Goal: Task Accomplishment & Management: Manage account settings

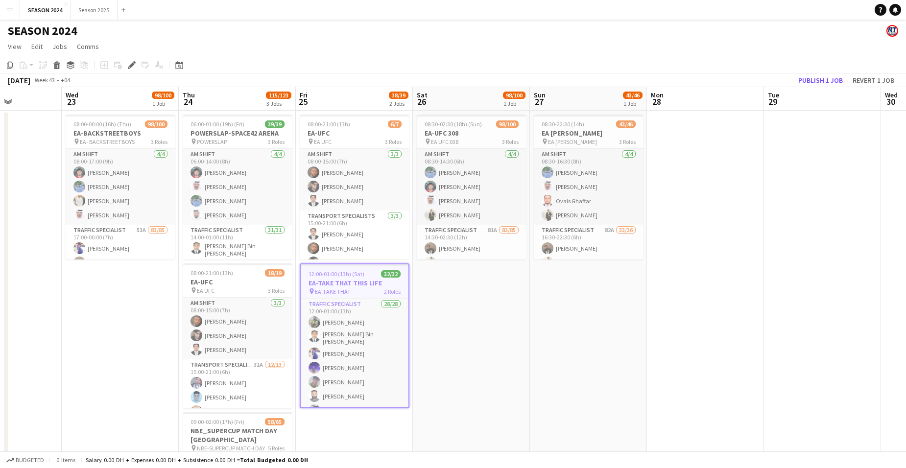
drag, startPoint x: 552, startPoint y: 332, endPoint x: 641, endPoint y: 332, distance: 89.6
click at [641, 332] on app-calendar-viewport "Sun 20 80/90 2 Jobs Mon 21 Tue 22 Wed 23 98/100 1 Job Thu 24 115/123 3 Jobs Fri…" at bounding box center [453, 331] width 906 height 489
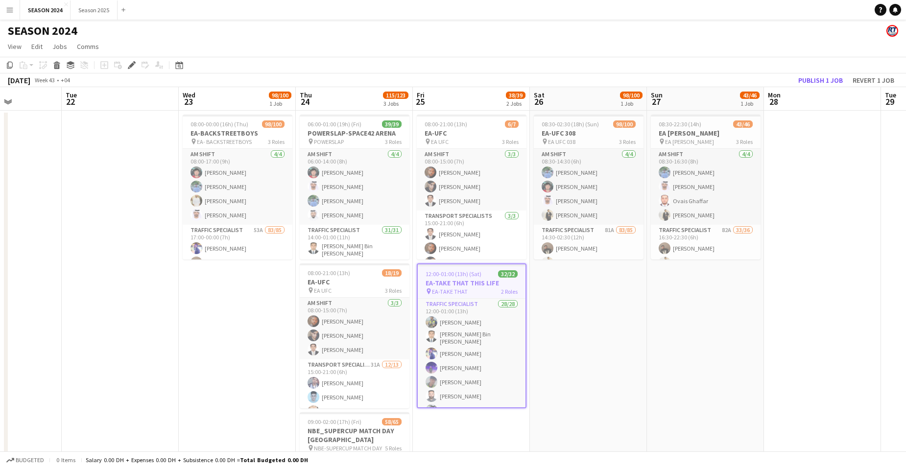
drag, startPoint x: 415, startPoint y: 348, endPoint x: 348, endPoint y: 347, distance: 67.1
click at [374, 349] on app-calendar-viewport "Sat 19 Sun 20 80/90 2 Jobs Mon 21 Tue 22 Wed 23 98/100 1 Job Thu 24 115/123 3 J…" at bounding box center [453, 331] width 906 height 489
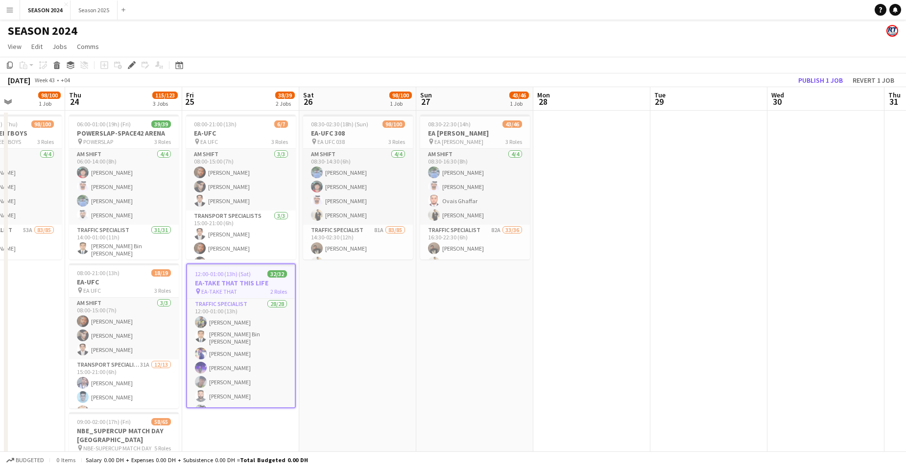
click at [521, 320] on app-calendar-viewport "Mon 21 Tue 22 Wed 23 98/100 1 Job Thu 24 115/123 3 Jobs Fri 25 38/39 2 Jobs Sat…" at bounding box center [453, 331] width 906 height 489
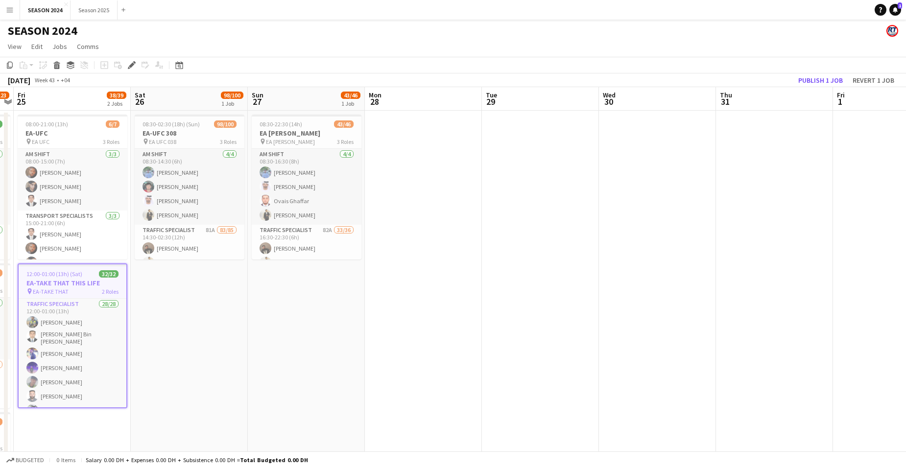
click at [500, 313] on app-calendar-viewport "Tue 22 Wed 23 98/100 1 Job Thu 24 115/123 3 Jobs Fri 25 38/39 2 Jobs Sat 26 98/…" at bounding box center [453, 331] width 906 height 489
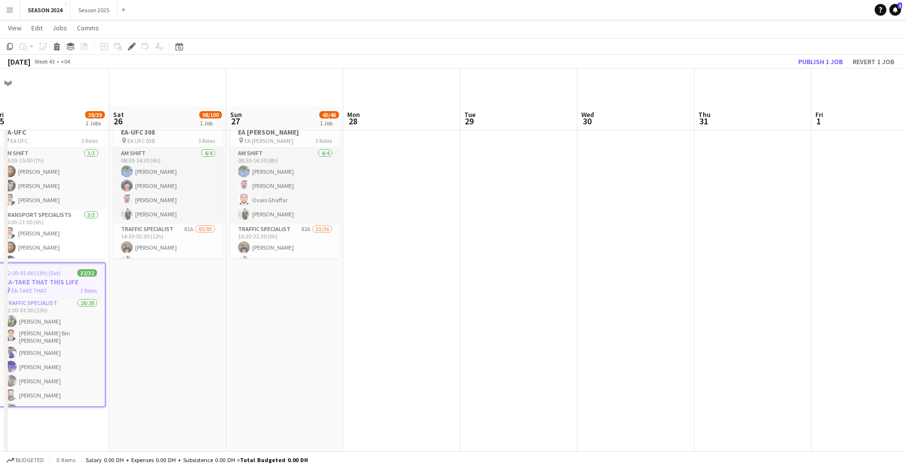
scroll to position [98, 0]
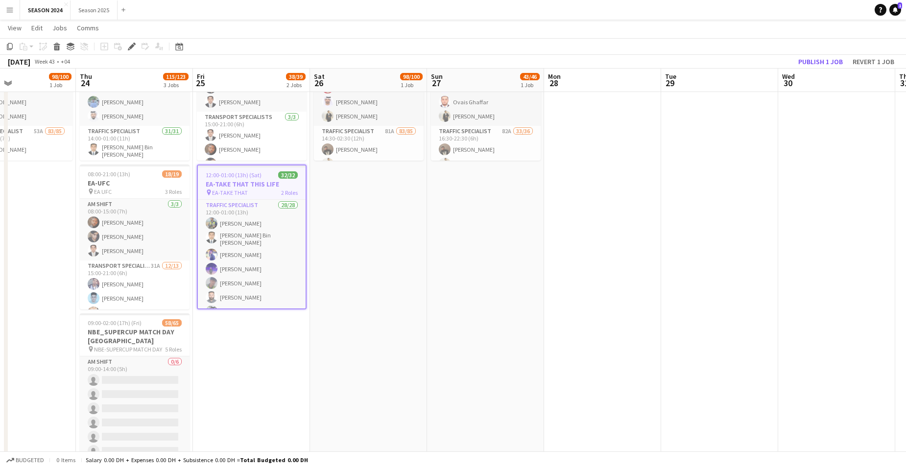
drag, startPoint x: 455, startPoint y: 339, endPoint x: 133, endPoint y: 304, distance: 323.9
click at [113, 311] on app-calendar-viewport "Sun 20 80/90 2 Jobs Mon 21 Tue 22 Wed 23 98/100 1 Job Thu 24 115/123 3 Jobs Fri…" at bounding box center [453, 208] width 906 height 537
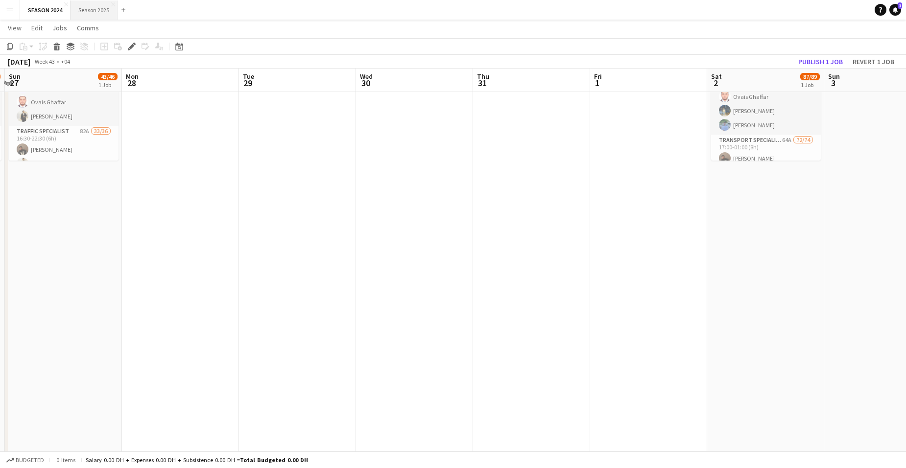
click at [86, 13] on button "Season 2025 Close" at bounding box center [93, 9] width 47 height 19
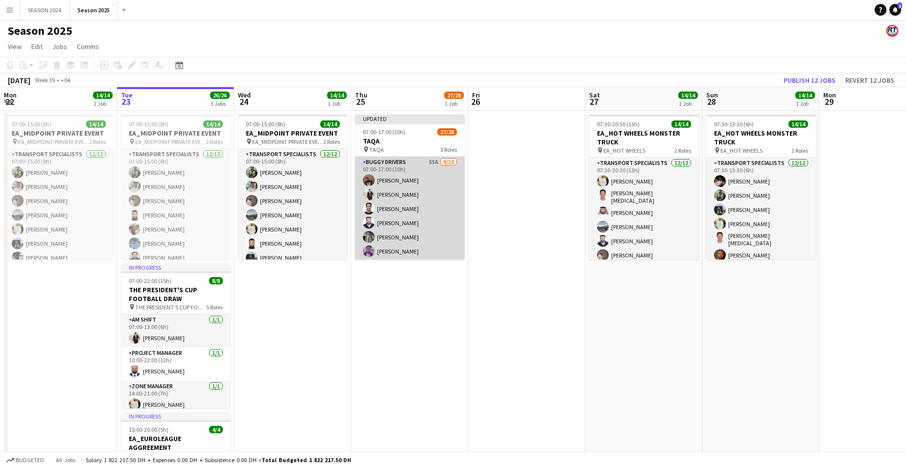
scroll to position [98, 0]
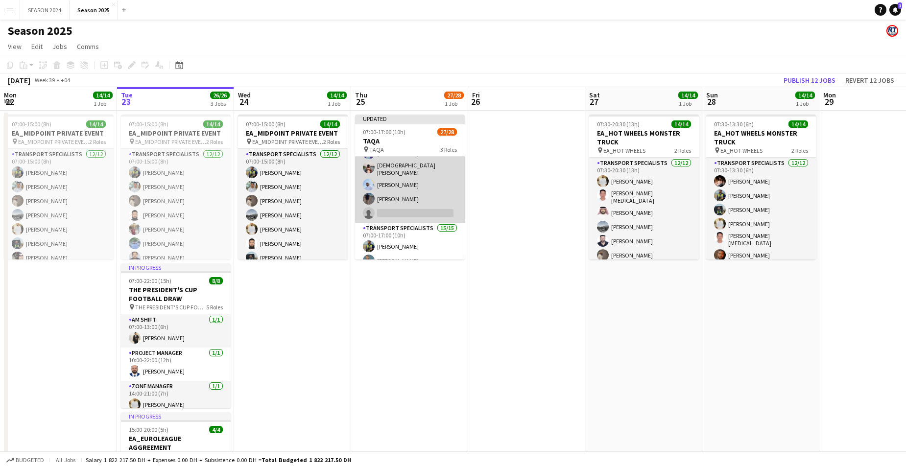
click at [395, 204] on app-card-role "BUGGY DRIVERS 55A [DATE] 07:00-17:00 (10h) [PERSON_NAME] [PERSON_NAME] [PERSON_…" at bounding box center [410, 141] width 110 height 164
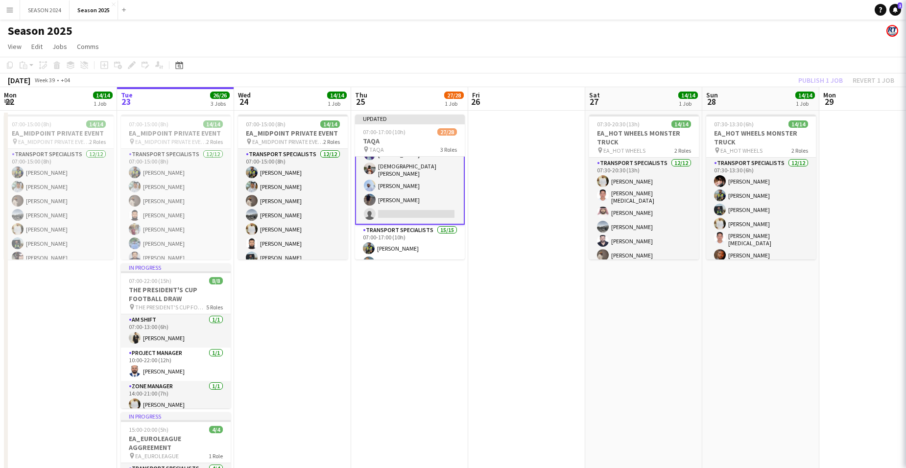
scroll to position [99, 0]
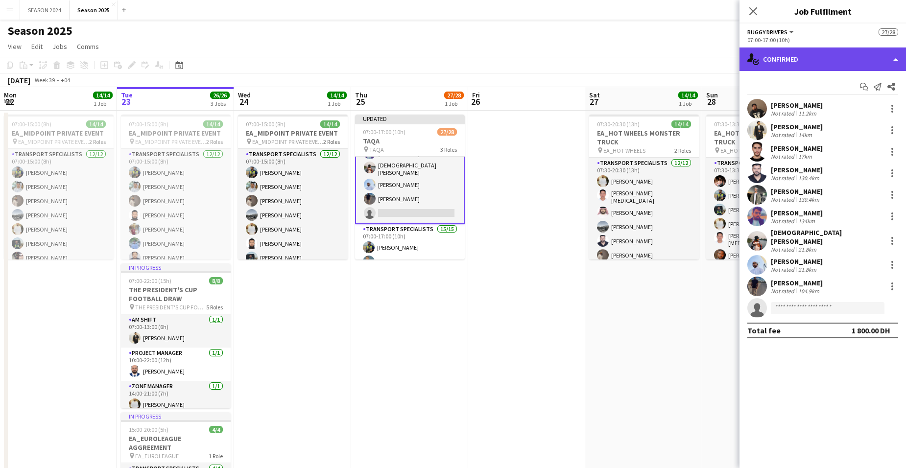
click at [791, 66] on div "single-neutral-actions-check-2 Confirmed" at bounding box center [822, 58] width 166 height 23
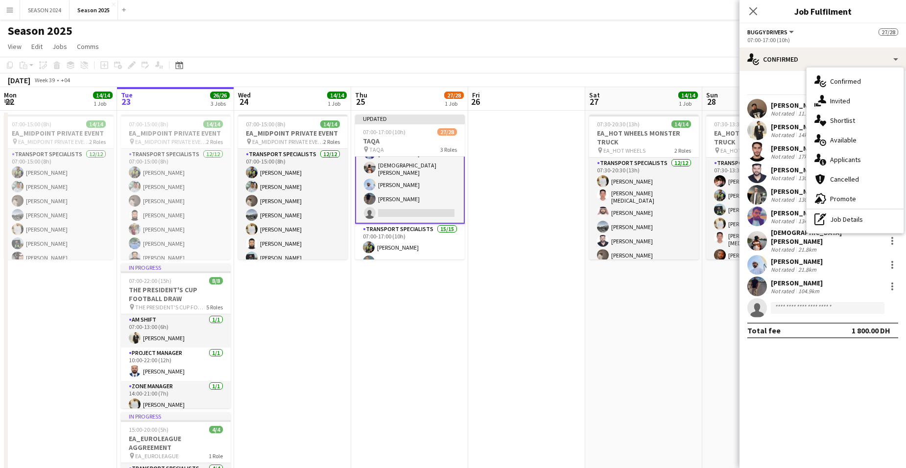
click at [832, 163] on span "Applicants" at bounding box center [845, 159] width 31 height 9
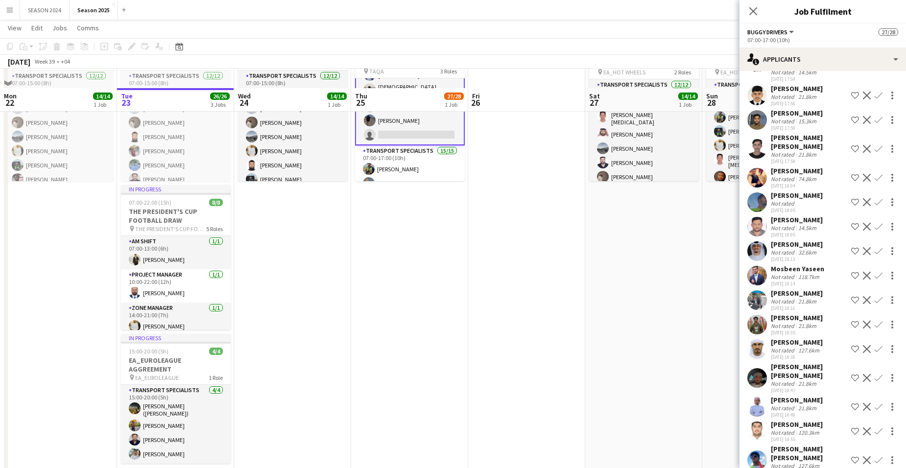
scroll to position [98, 0]
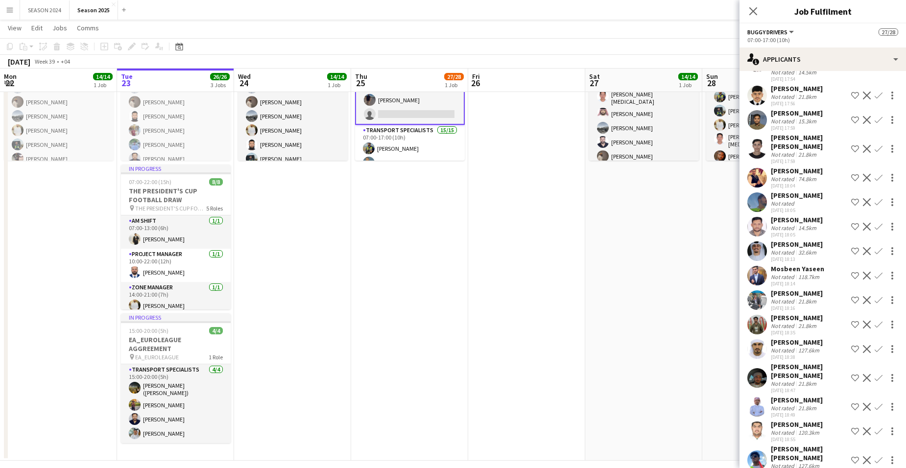
click at [757, 339] on app-user-avatar at bounding box center [757, 349] width 20 height 20
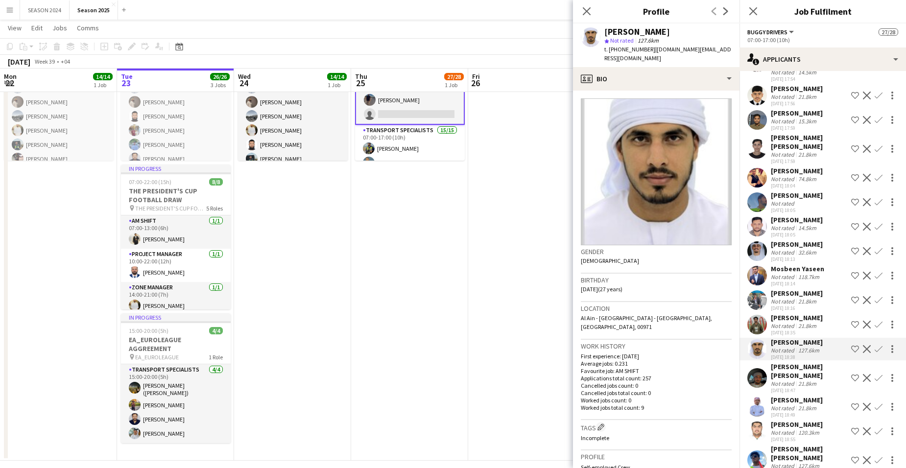
click at [763, 368] on app-user-avatar at bounding box center [757, 378] width 20 height 20
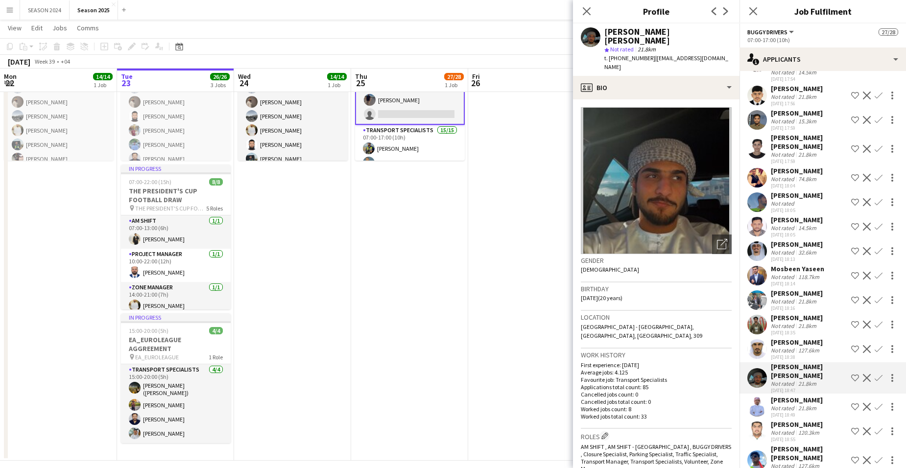
click at [758, 400] on app-user-avatar at bounding box center [757, 407] width 20 height 20
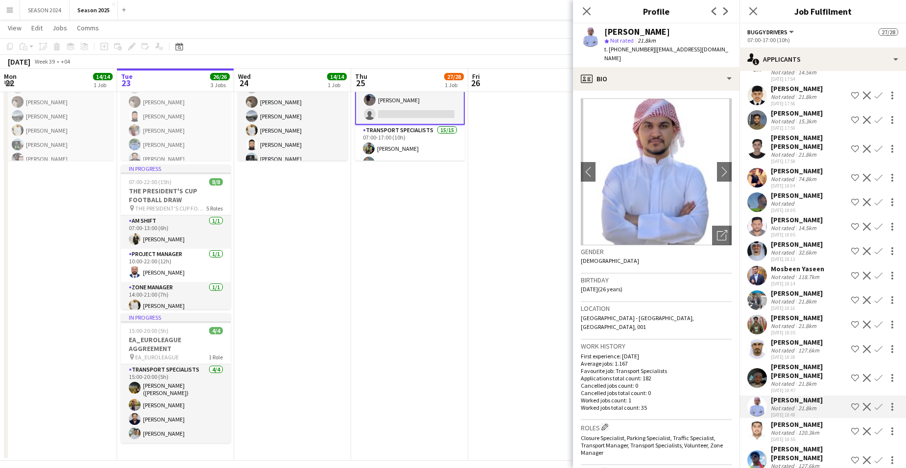
click at [760, 370] on app-user-avatar at bounding box center [757, 378] width 20 height 20
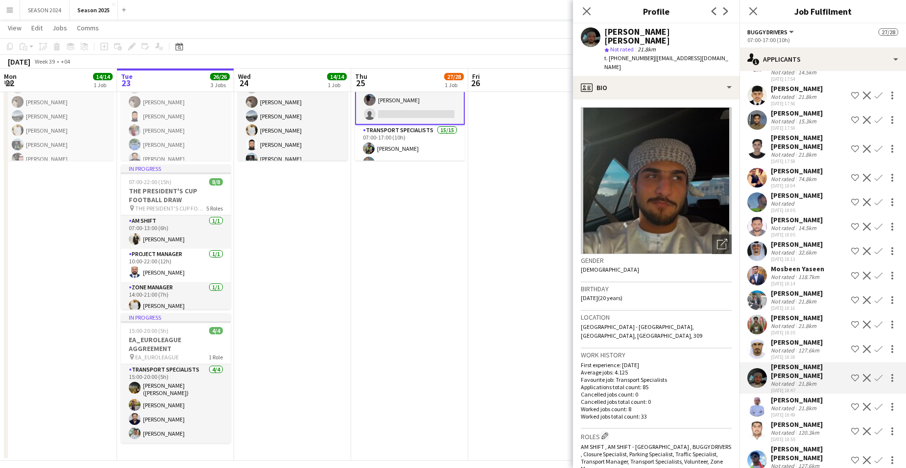
click at [874, 374] on app-icon "Confirm" at bounding box center [878, 378] width 8 height 8
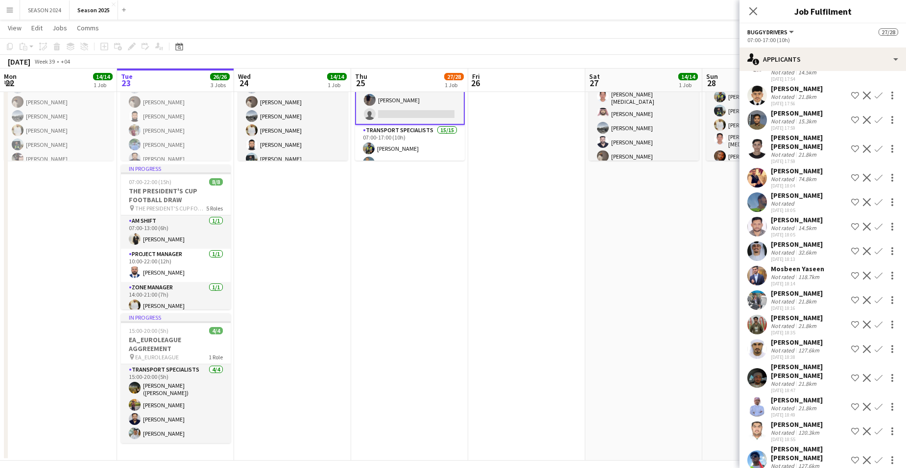
click at [874, 374] on app-icon "Confirm" at bounding box center [878, 378] width 8 height 8
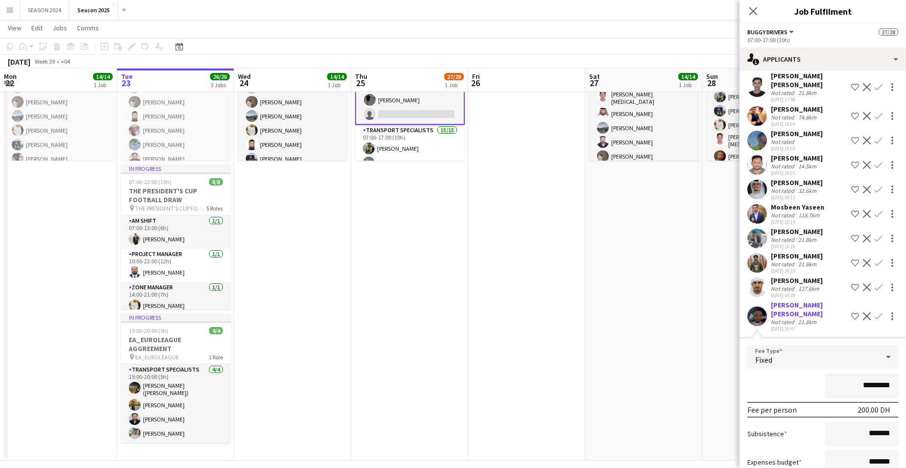
scroll to position [1246, 0]
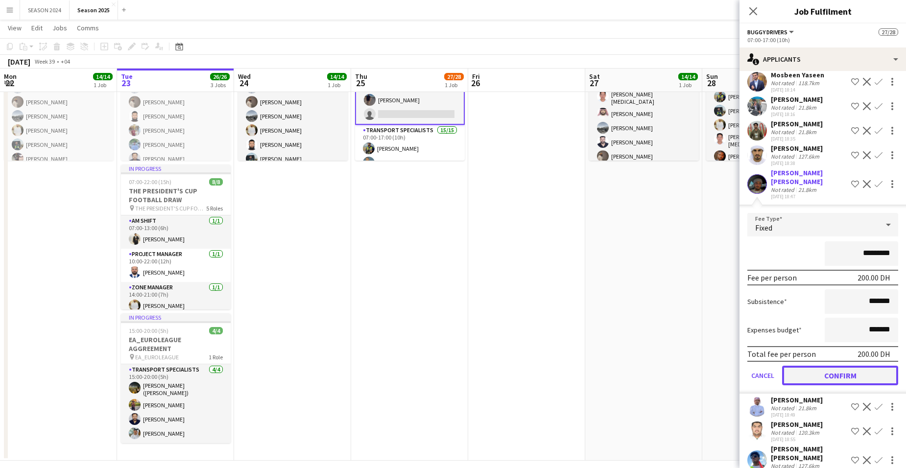
click at [811, 366] on button "Confirm" at bounding box center [840, 376] width 116 height 20
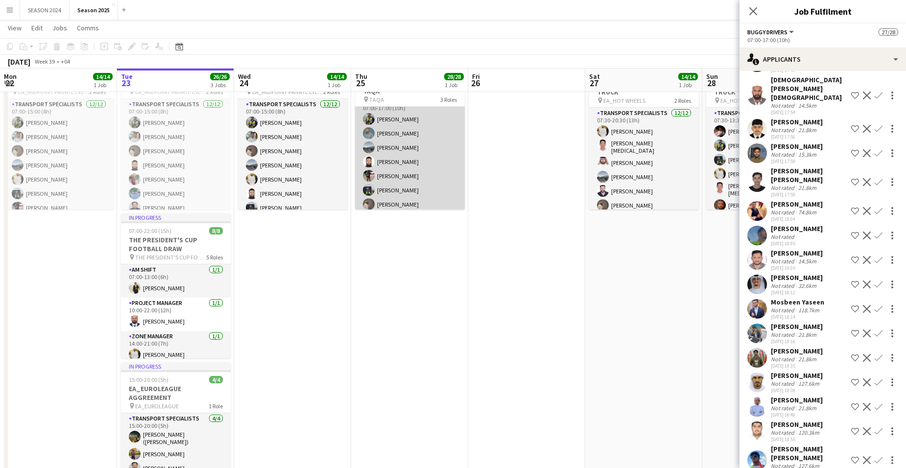
scroll to position [196, 0]
click at [421, 162] on app-card-role "Transport Specialists 15/15 07:00-17:00 (10h) [PERSON_NAME] [PERSON_NAME] [PERS…" at bounding box center [410, 196] width 110 height 232
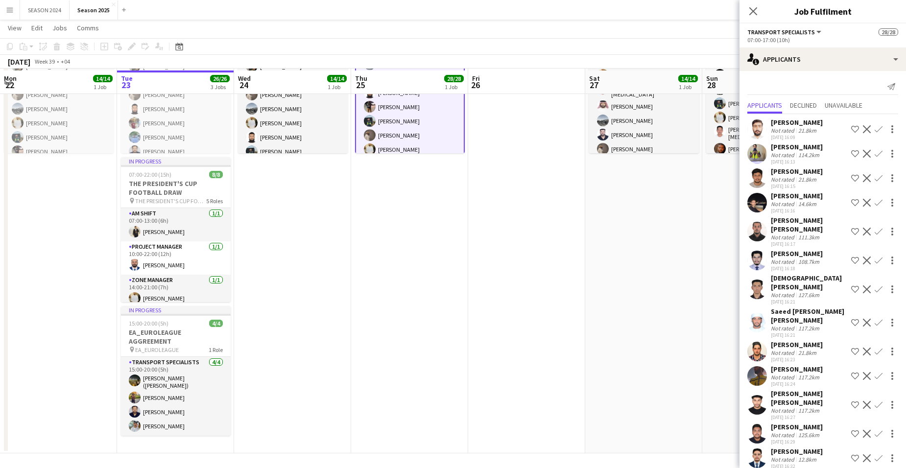
scroll to position [107, 0]
click at [416, 141] on app-card-role "Transport Specialists 15/15 07:00-17:00 (10h) [PERSON_NAME] [PERSON_NAME] [PERS…" at bounding box center [410, 140] width 110 height 234
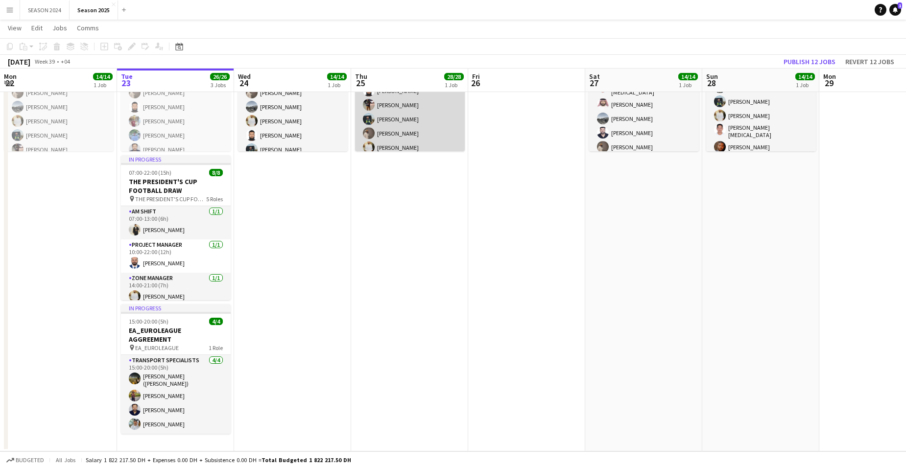
click at [416, 141] on app-card-role "Transport Specialists 15/15 07:00-17:00 (10h) [PERSON_NAME] [PERSON_NAME] [PERS…" at bounding box center [410, 140] width 110 height 232
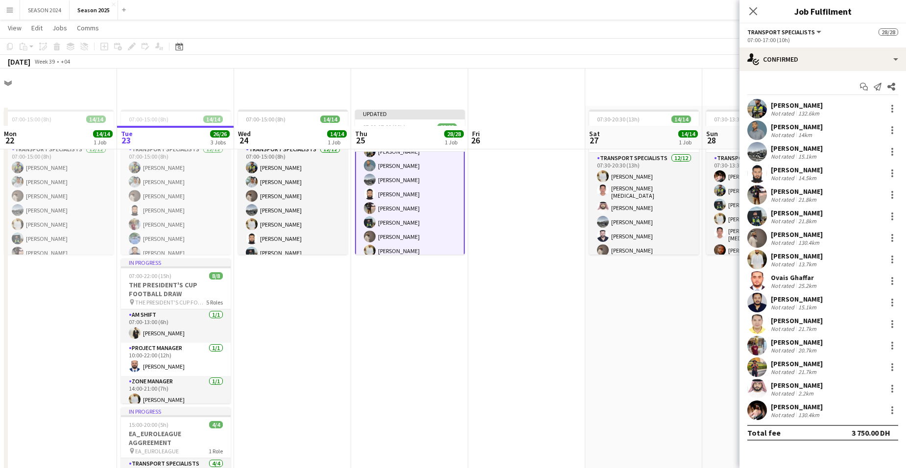
scroll to position [0, 0]
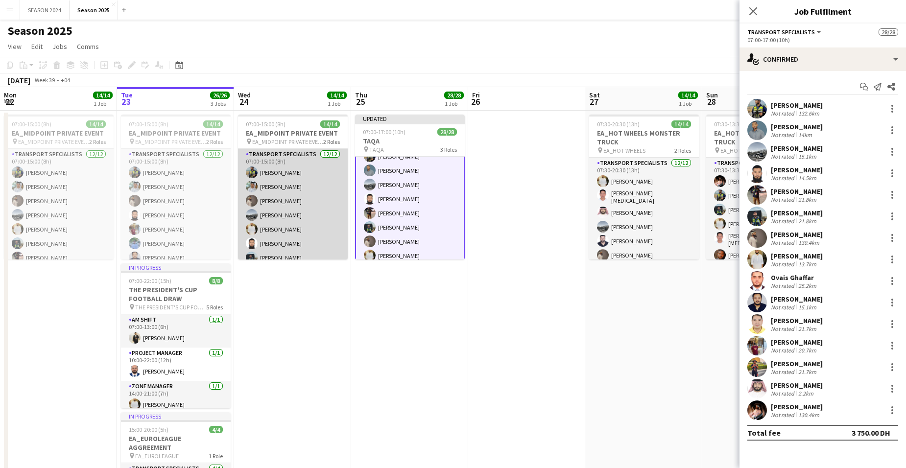
click at [268, 202] on app-card-role "Transport Specialists [DATE] 07:00-15:00 (8h) [PERSON_NAME] [PERSON_NAME] Albal…" at bounding box center [293, 243] width 110 height 189
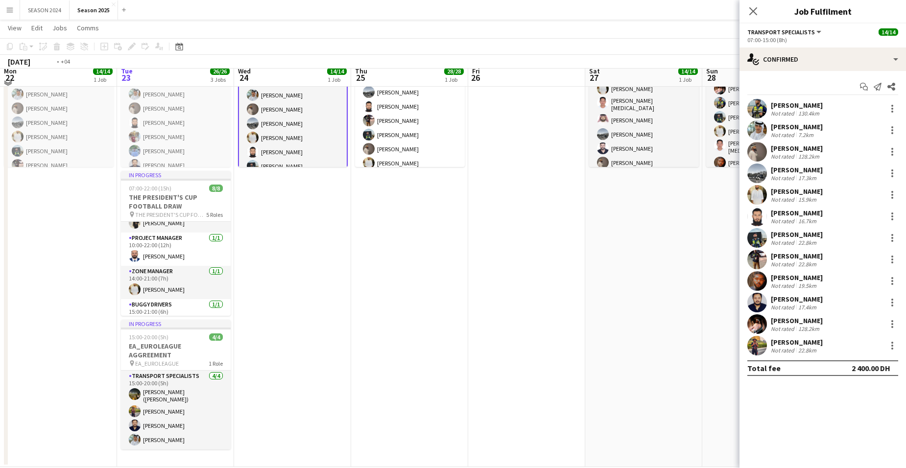
scroll to position [98, 0]
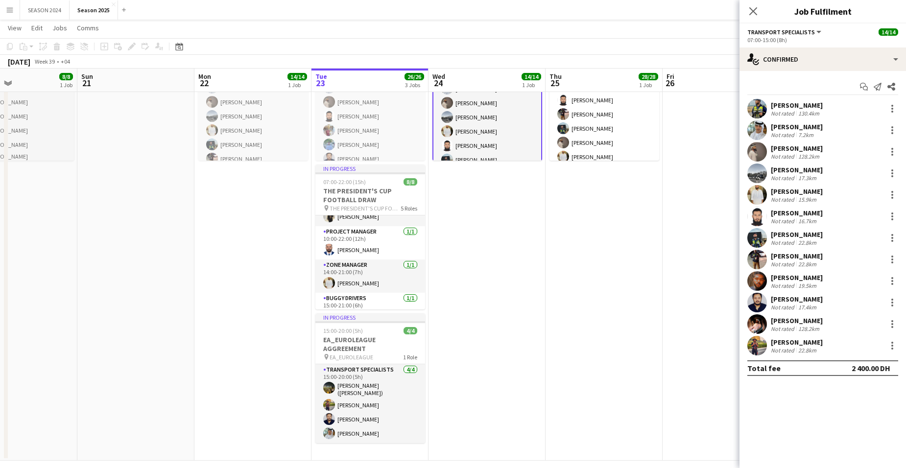
drag, startPoint x: 501, startPoint y: 340, endPoint x: 577, endPoint y: 330, distance: 77.0
click at [577, 330] on app-calendar-viewport "Thu 18 Fri 19 Sat 20 8/8 1 Job Sun 21 Mon 22 14/14 1 Job Tue 23 26/26 3 Jobs We…" at bounding box center [453, 200] width 906 height 520
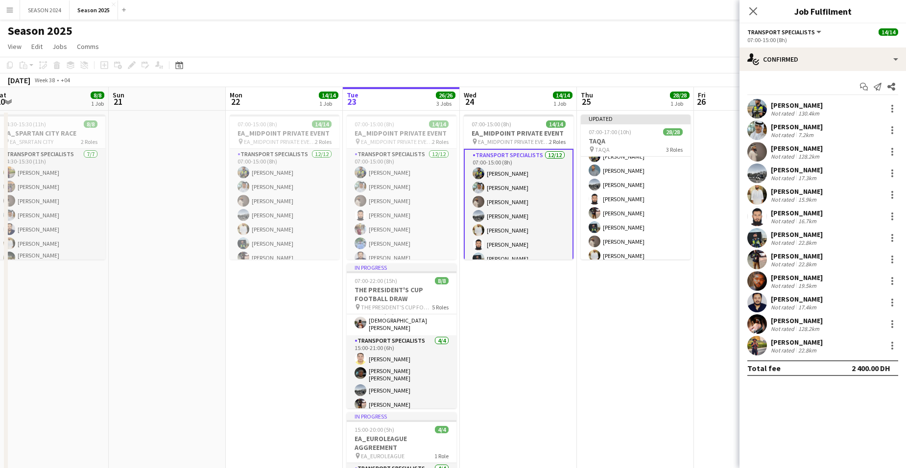
scroll to position [0, 297]
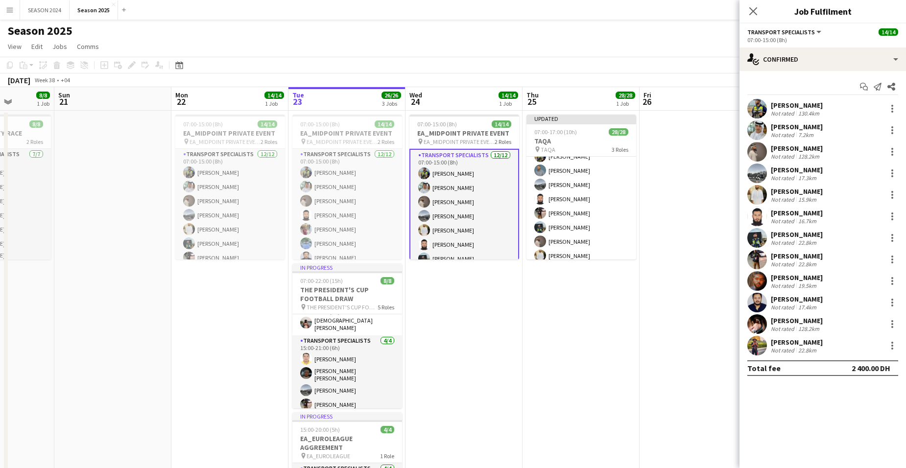
click at [602, 314] on app-calendar-viewport "Thu 18 Fri 19 Sat 20 8/8 1 Job Sun 21 Mon 22 14/14 1 Job Tue 23 26/26 3 Jobs We…" at bounding box center [453, 323] width 906 height 472
